Goal: Task Accomplishment & Management: Manage account settings

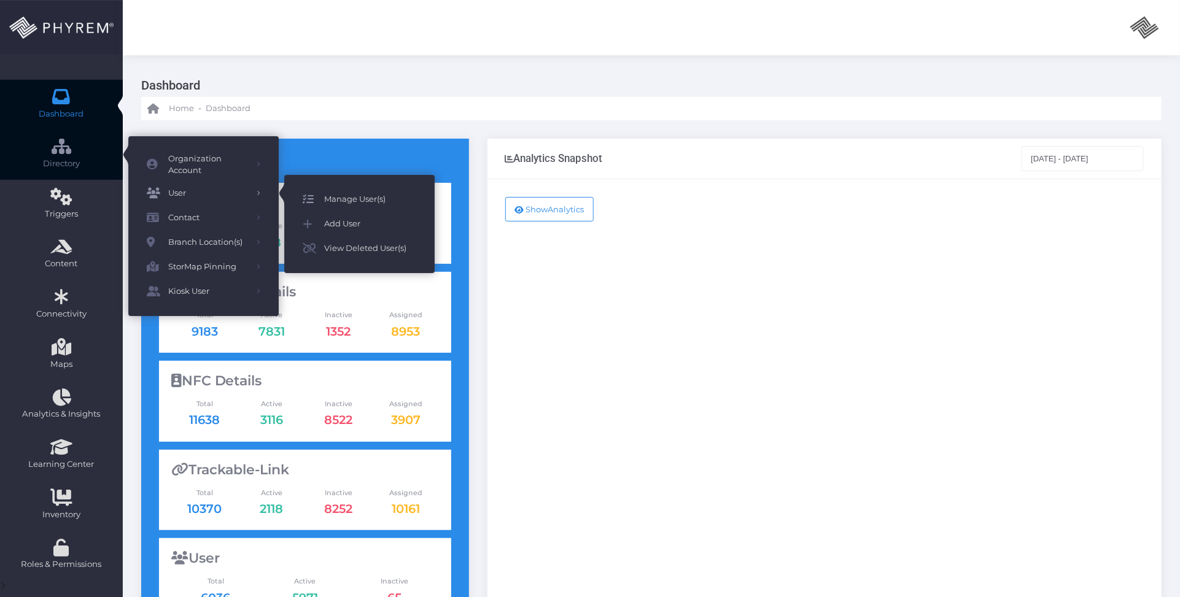
click at [341, 196] on span "Manage User(s)" at bounding box center [370, 200] width 92 height 16
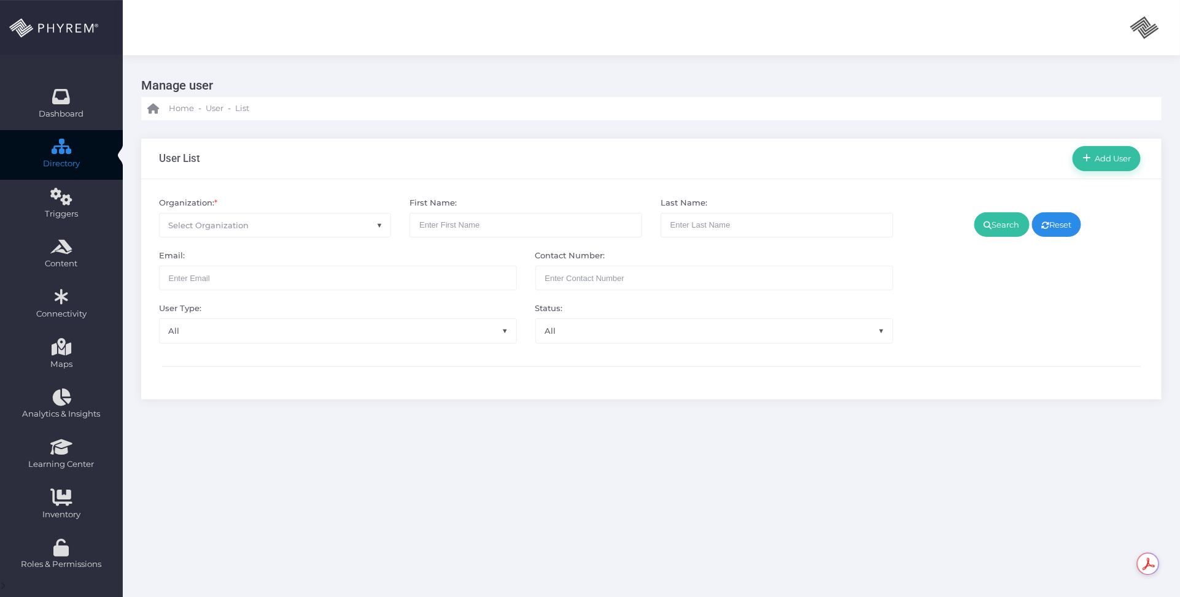
click at [252, 225] on span "Select Organization" at bounding box center [275, 225] width 231 height 23
type input "o"
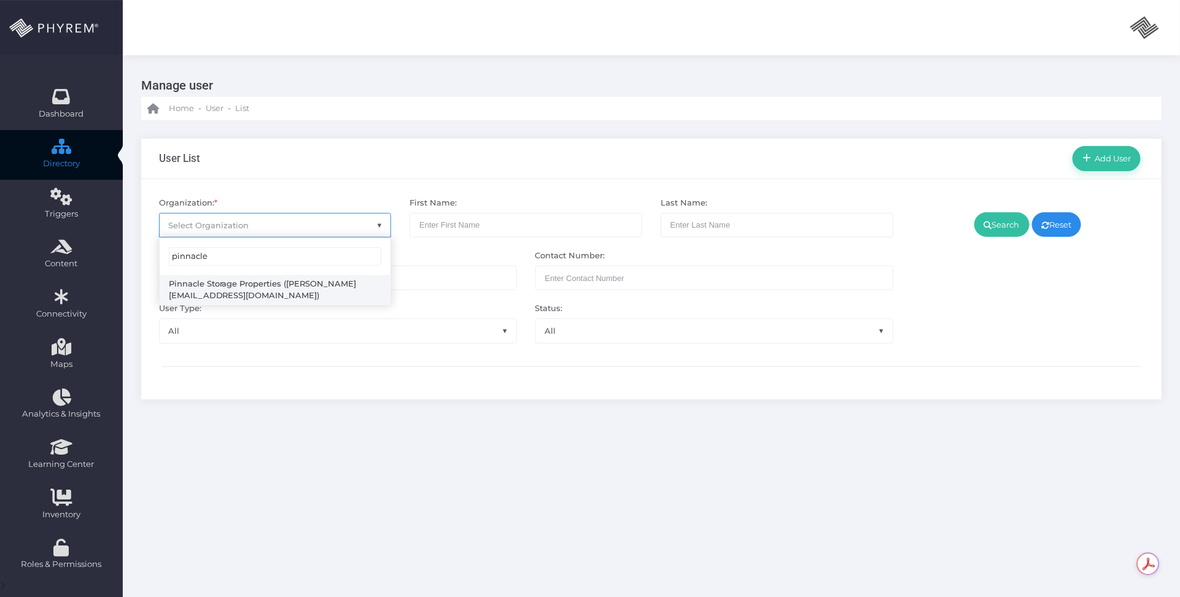
type input "pinnacle"
drag, startPoint x: 242, startPoint y: 303, endPoint x: 271, endPoint y: 290, distance: 31.0
select select "4799"
drag, startPoint x: 986, startPoint y: 220, endPoint x: 950, endPoint y: 236, distance: 39.8
click at [988, 221] on link "Search" at bounding box center [1001, 224] width 55 height 25
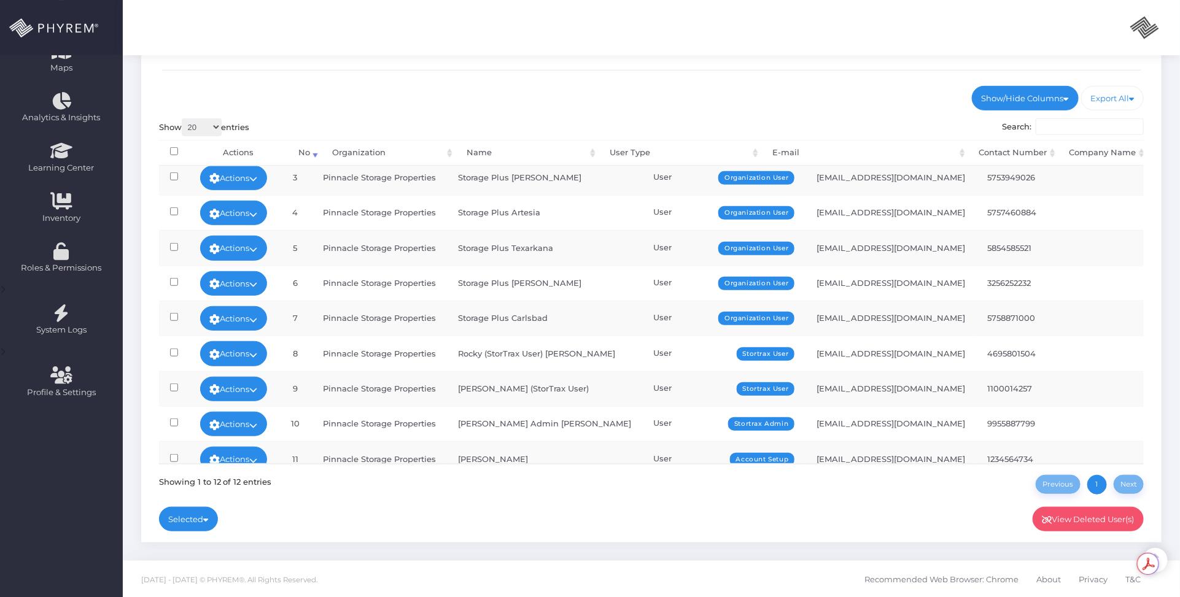
scroll to position [140, 0]
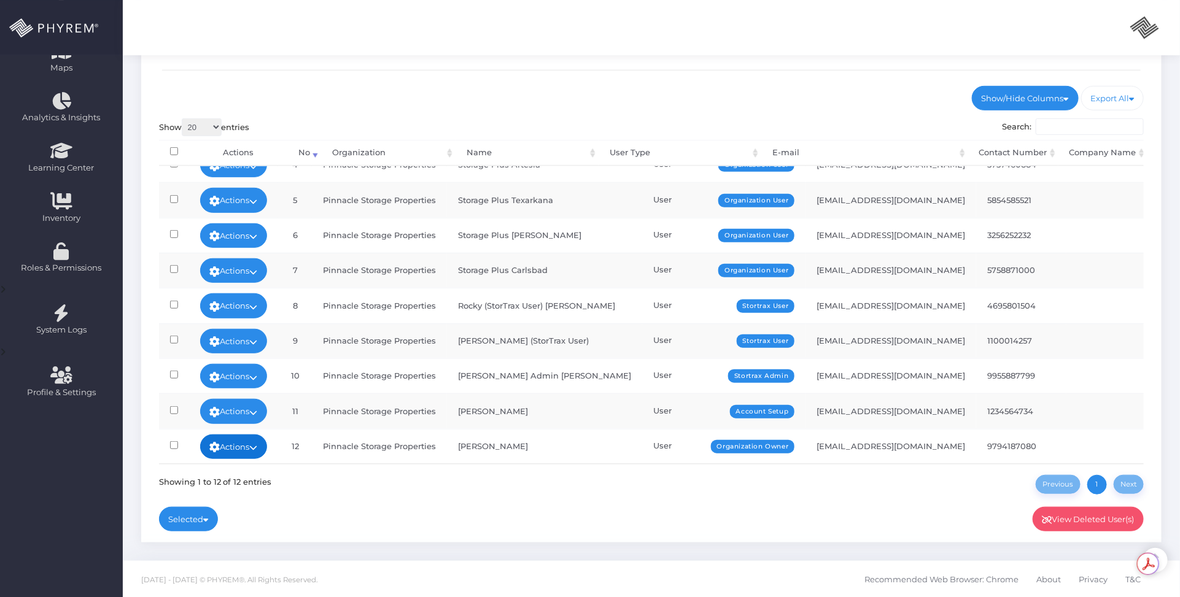
click at [258, 447] on icon at bounding box center [254, 447] width 8 height 0
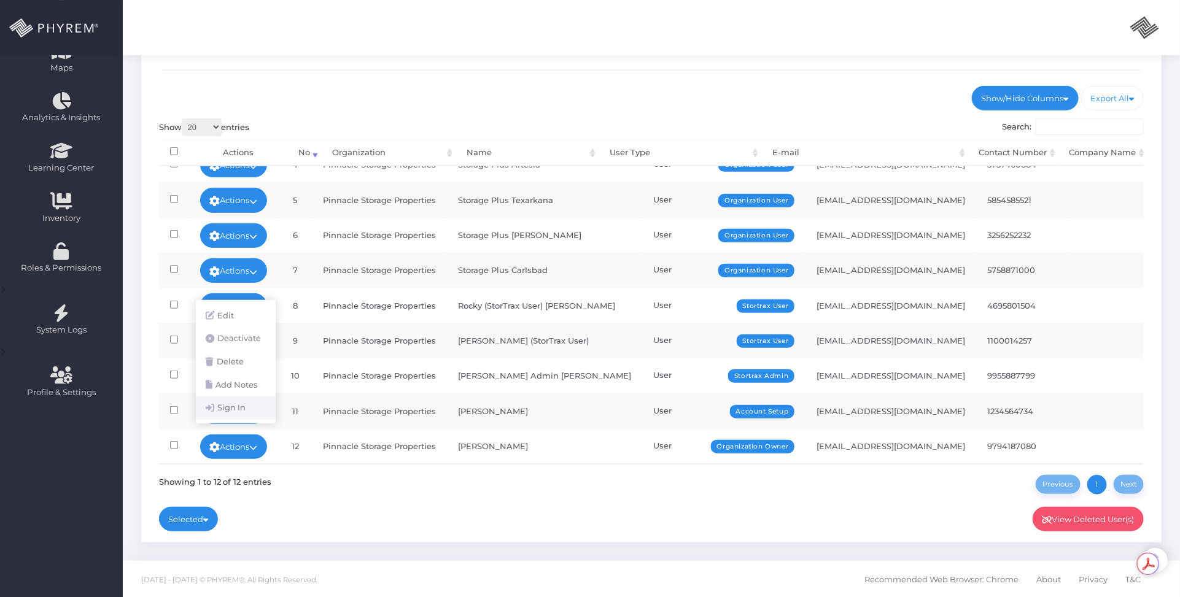
click at [247, 409] on link "Sign In" at bounding box center [236, 408] width 80 height 23
